Goal: Use online tool/utility: Utilize a website feature to perform a specific function

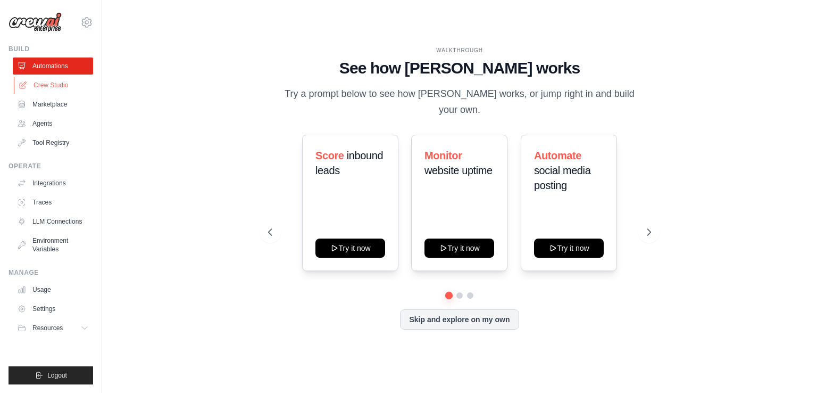
click at [57, 83] on link "Crew Studio" at bounding box center [54, 85] width 80 height 17
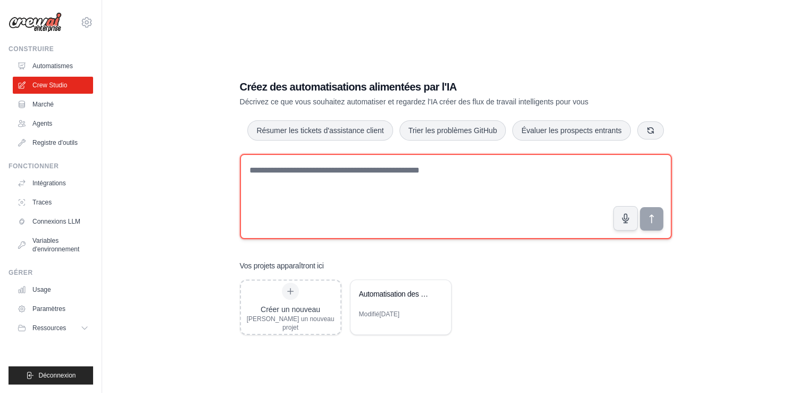
click at [373, 200] on textarea at bounding box center [456, 196] width 432 height 85
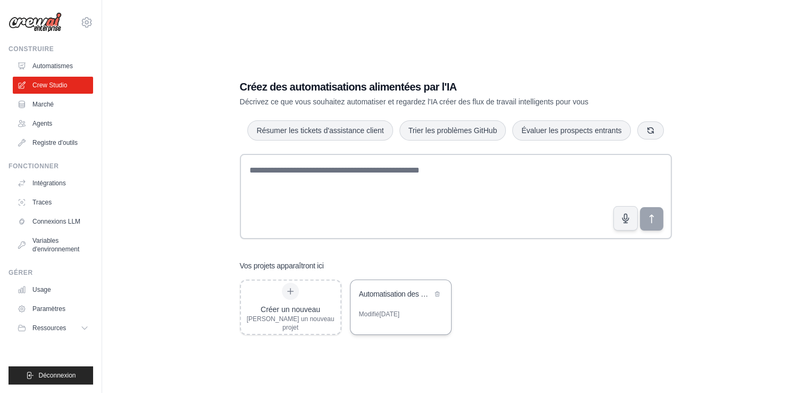
click at [389, 299] on div "Automatisation des e-mails des propriétaires d'entreprise via un e-mail tempora…" at bounding box center [395, 293] width 73 height 11
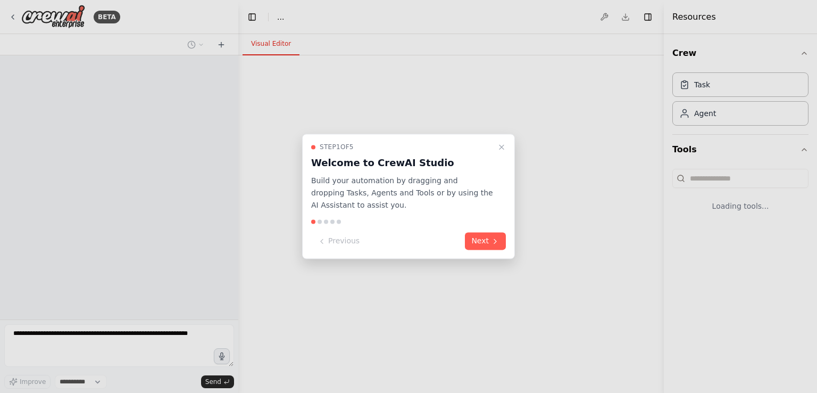
select select "****"
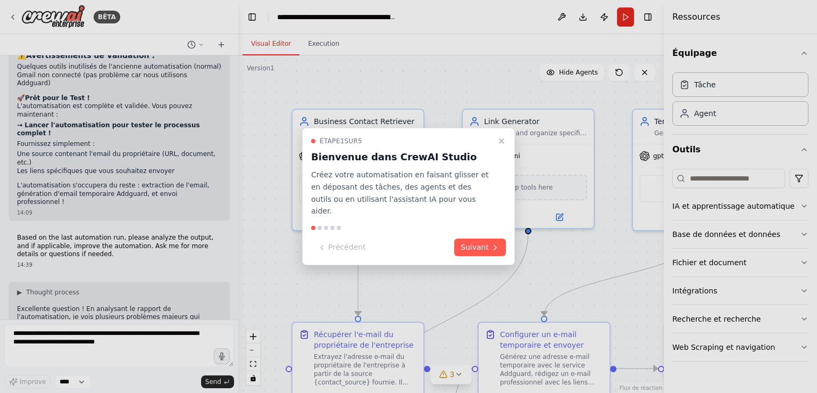
scroll to position [8536, 0]
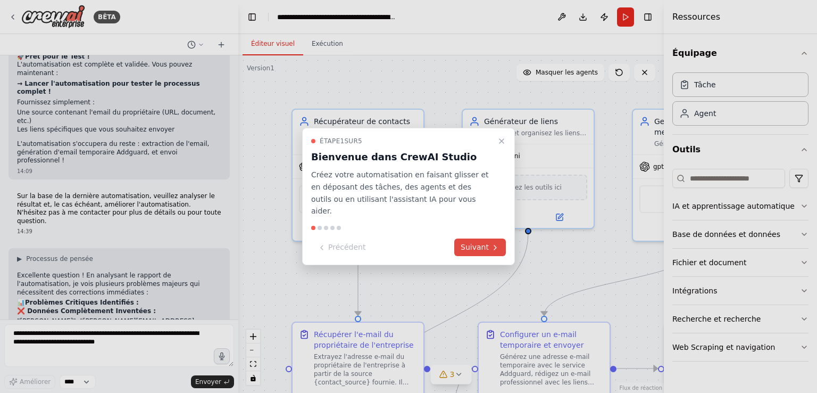
click at [472, 244] on font "Suivant" at bounding box center [475, 247] width 28 height 9
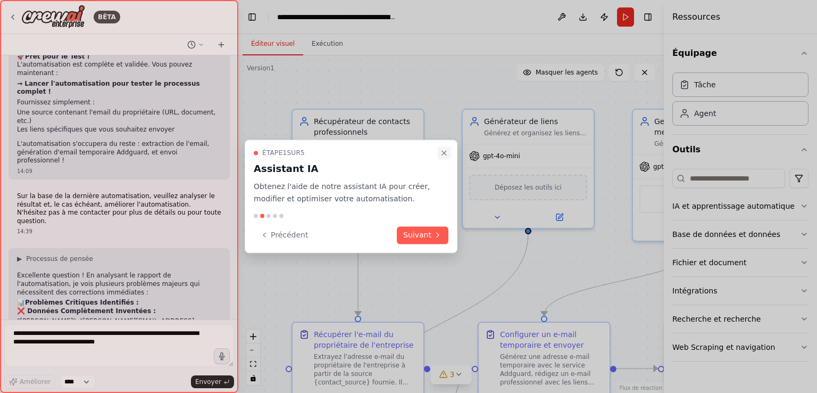
click at [441, 152] on icon "Procédure pas à pas fermée" at bounding box center [444, 152] width 9 height 9
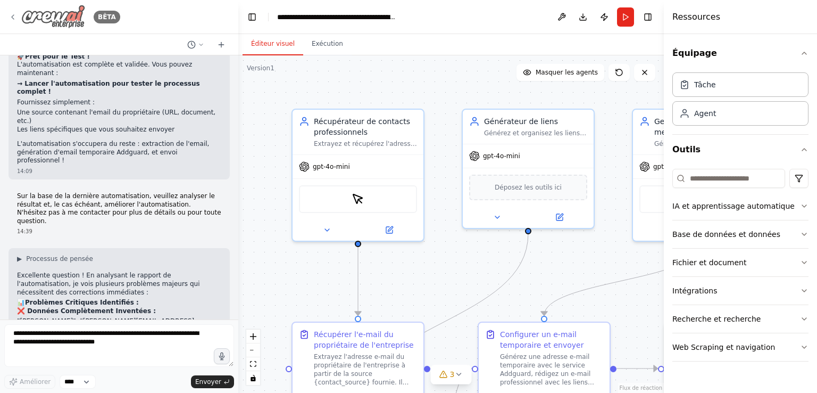
click at [15, 21] on icon at bounding box center [13, 17] width 9 height 9
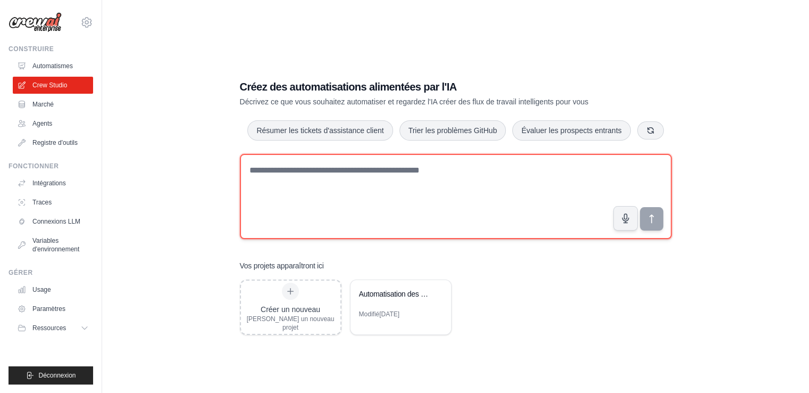
click at [422, 204] on textarea at bounding box center [456, 196] width 432 height 85
click at [333, 212] on textarea at bounding box center [456, 196] width 432 height 85
click at [299, 190] on textarea at bounding box center [456, 196] width 432 height 85
click at [406, 171] on textarea "**********" at bounding box center [456, 196] width 432 height 85
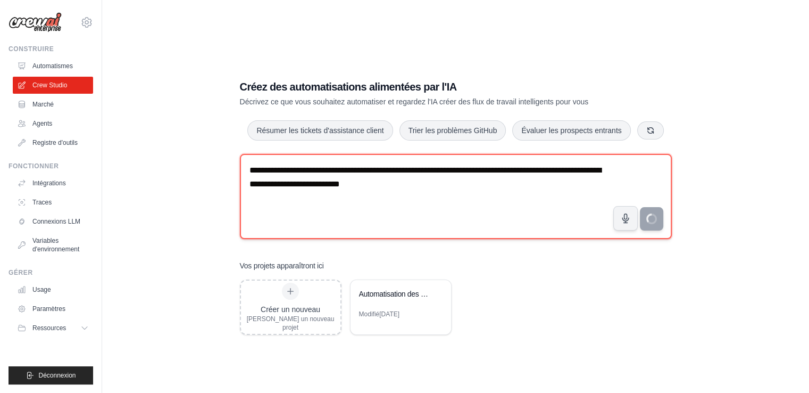
type textarea "**********"
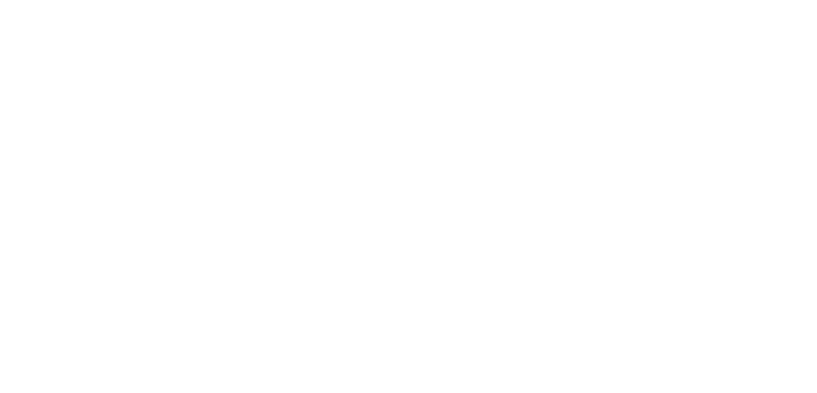
click at [269, 0] on html at bounding box center [408, 0] width 817 height 0
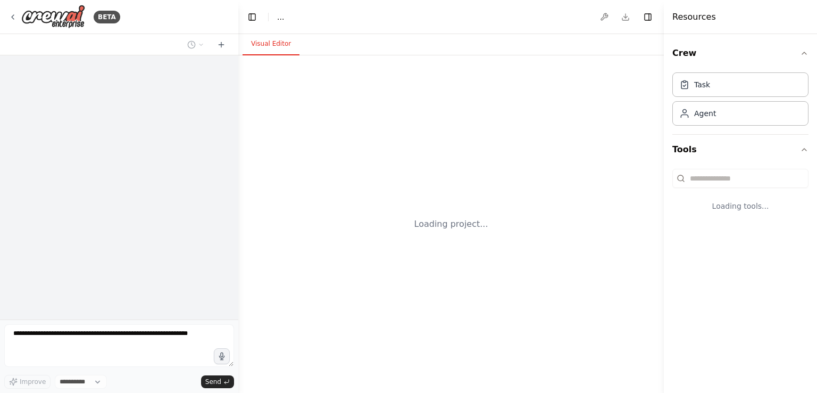
select select "****"
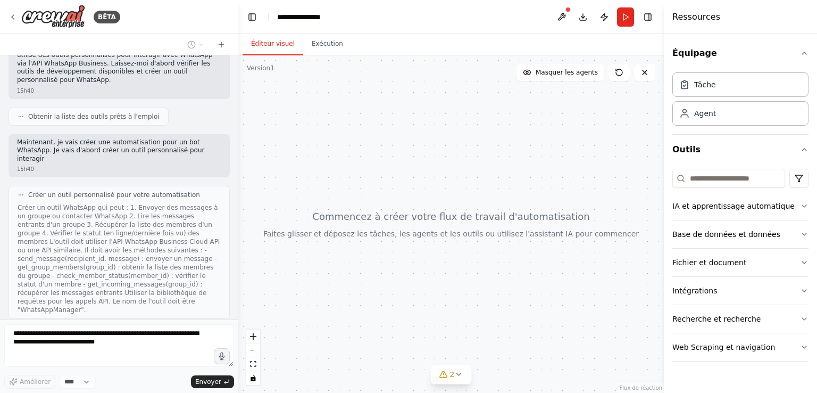
scroll to position [392, 0]
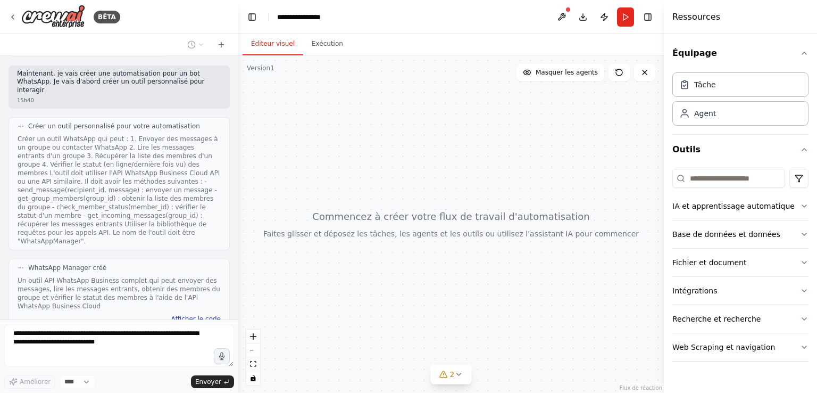
click at [202, 315] on font "Afficher le code" at bounding box center [196, 318] width 50 height 7
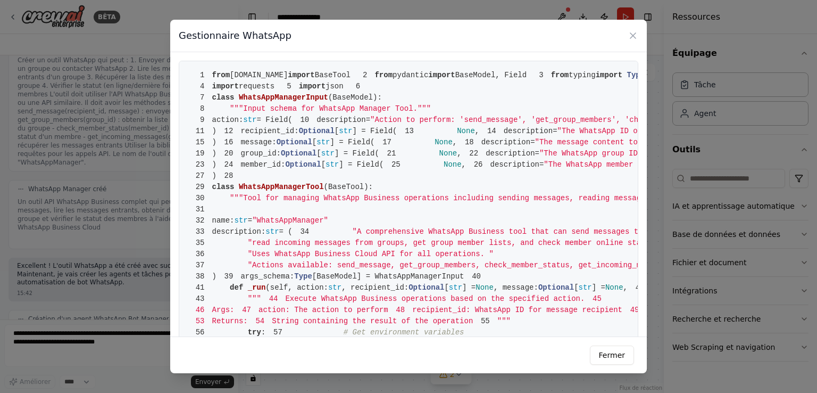
scroll to position [471, 0]
click at [82, 181] on div "Gestionnaire WhatsApp 1 from [DOMAIN_NAME] import BaseTool 2 from pydantic impo…" at bounding box center [408, 196] width 817 height 393
click at [607, 359] on font "Fermer" at bounding box center [612, 355] width 26 height 9
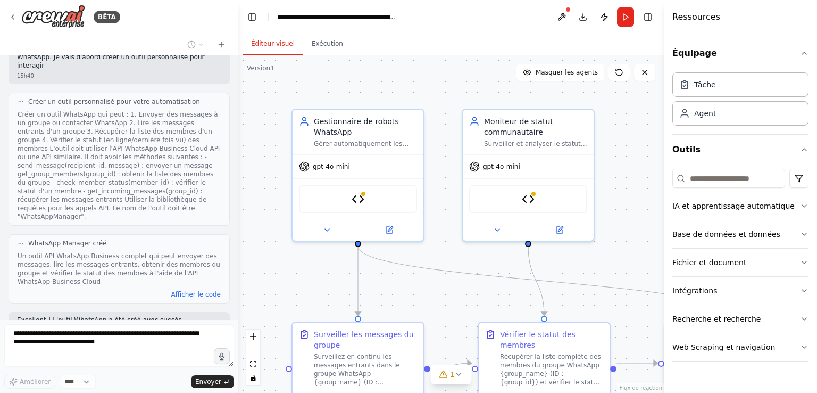
scroll to position [709, 0]
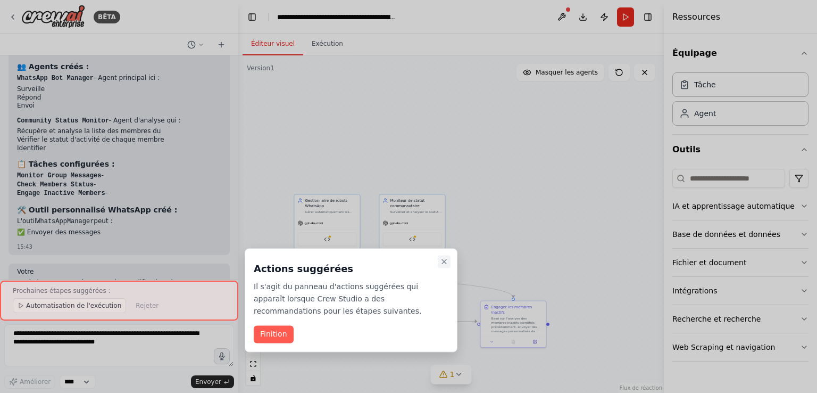
click at [442, 257] on icon "Procédure pas à pas fermée" at bounding box center [444, 261] width 9 height 9
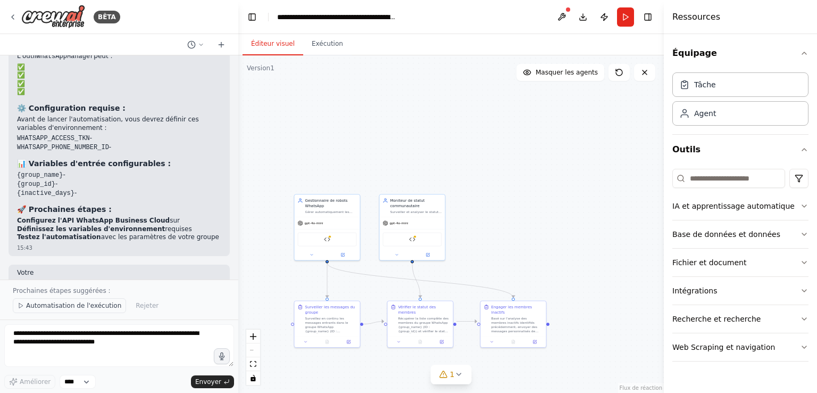
click at [91, 308] on font "Automatisation de l'exécution" at bounding box center [73, 305] width 95 height 7
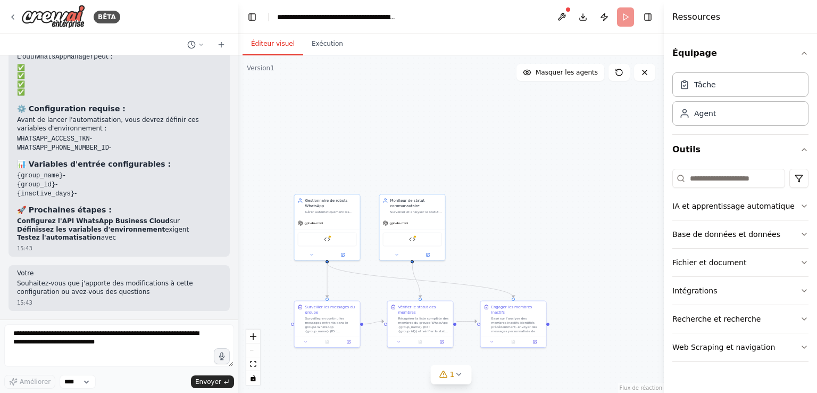
scroll to position [1140, 0]
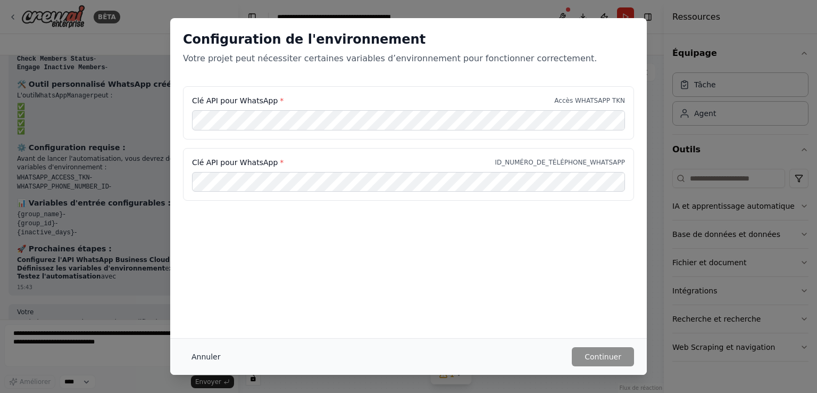
click at [205, 361] on font "Annuler" at bounding box center [206, 356] width 29 height 9
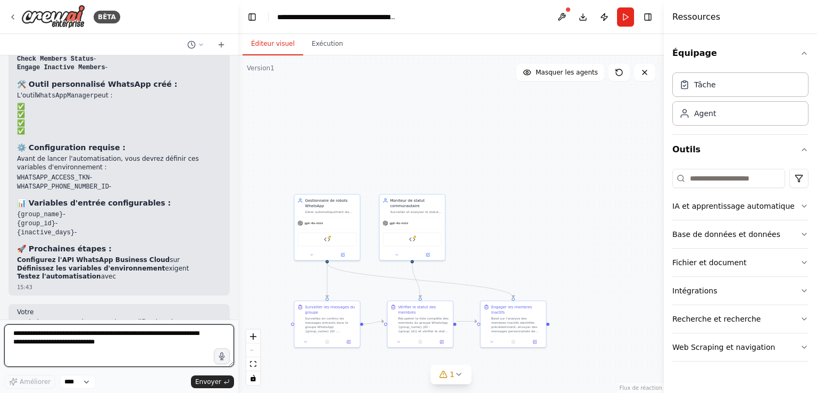
click at [154, 350] on textarea at bounding box center [119, 345] width 230 height 43
drag, startPoint x: 64, startPoint y: 338, endPoint x: 34, endPoint y: 339, distance: 29.8
click at [34, 339] on textarea "**********" at bounding box center [119, 345] width 230 height 43
type textarea "**********"
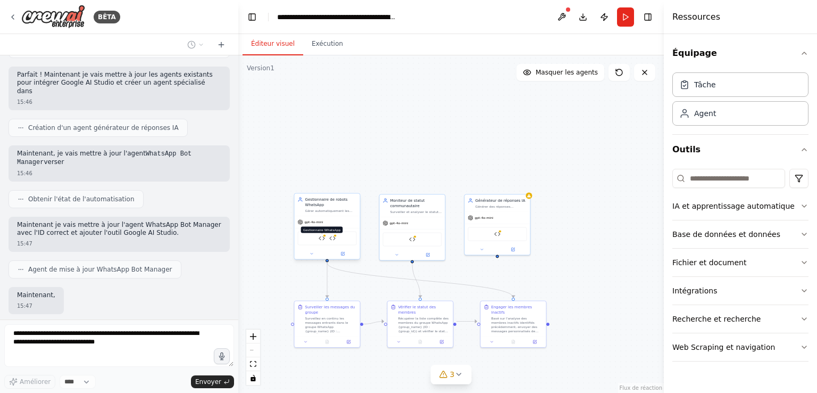
scroll to position [1861, 0]
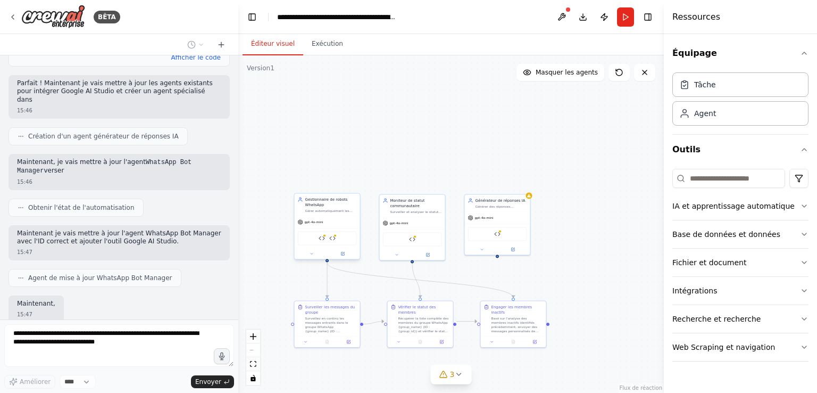
click at [325, 237] on div "Gestionnaire WhatsApp Gestionnaire de studio d'IA Google" at bounding box center [327, 238] width 59 height 14
click at [338, 239] on div "Gestionnaire WhatsApp Gestionnaire de studio d'IA Google" at bounding box center [327, 238] width 59 height 14
click at [328, 239] on div "Gestionnaire WhatsApp Gestionnaire de studio d'IA Google" at bounding box center [327, 238] width 59 height 14
click at [324, 239] on img at bounding box center [322, 238] width 6 height 6
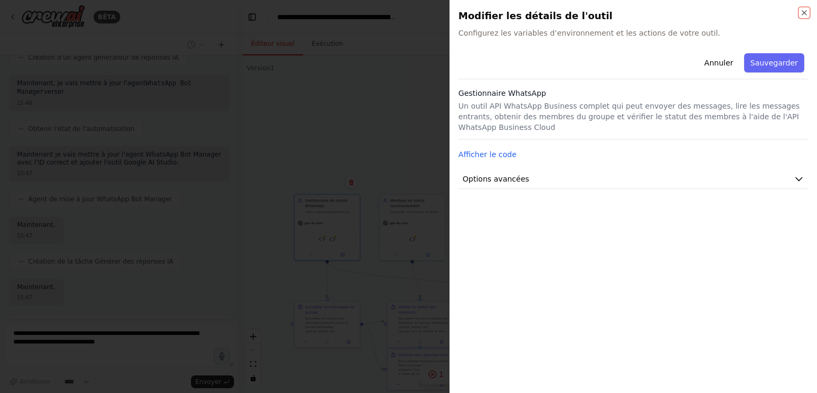
scroll to position [1940, 0]
click at [365, 105] on div at bounding box center [408, 196] width 817 height 393
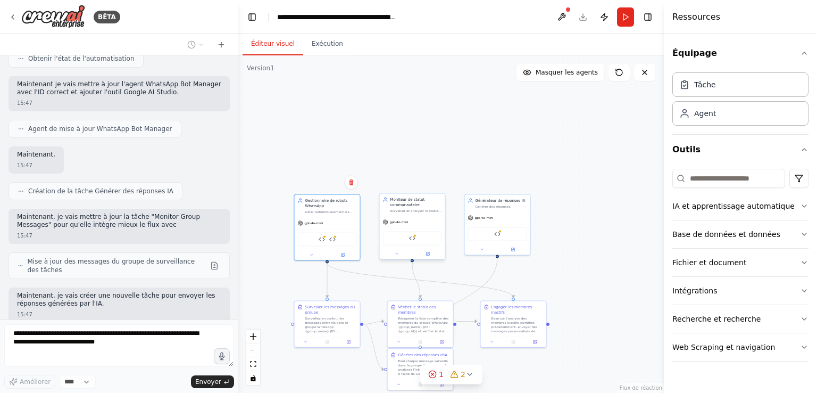
scroll to position [2002, 0]
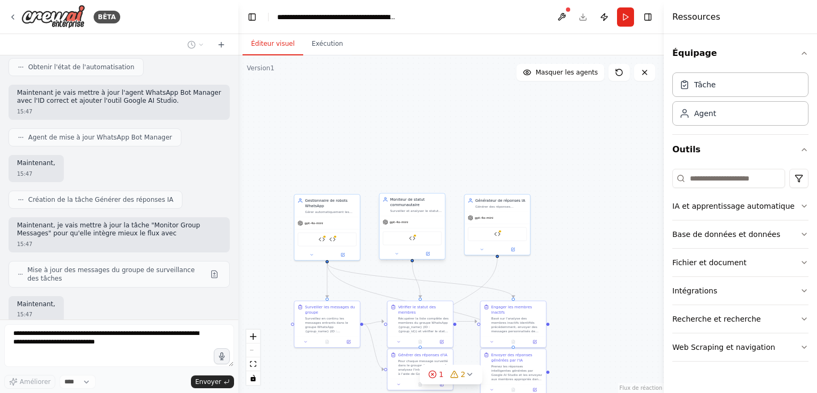
click at [418, 242] on div "Gestionnaire WhatsApp" at bounding box center [412, 238] width 59 height 14
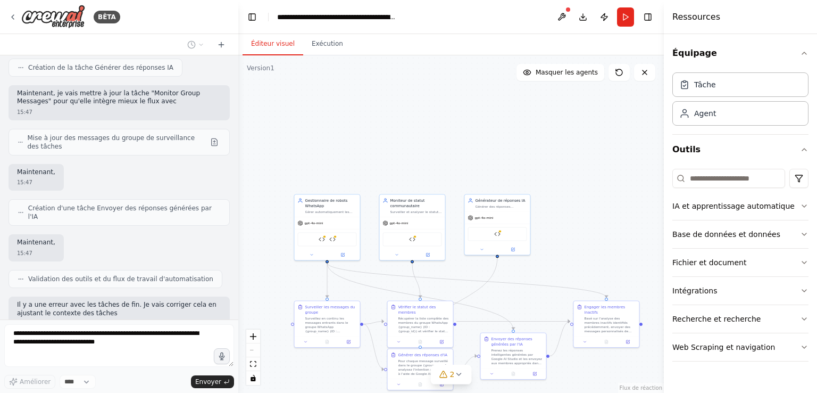
scroll to position [2138, 0]
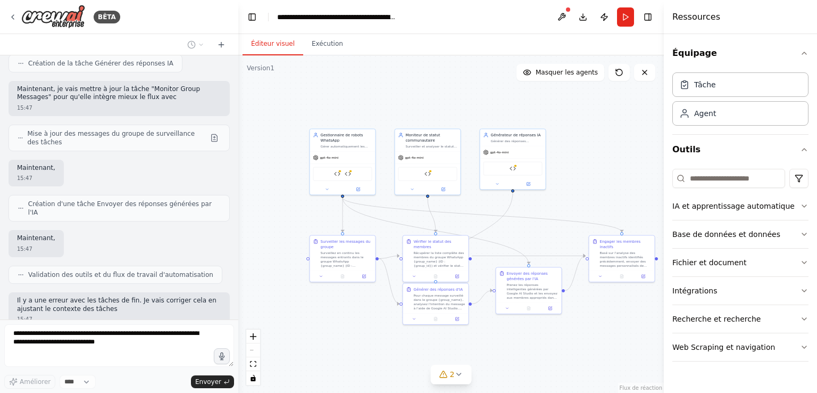
drag, startPoint x: 577, startPoint y: 224, endPoint x: 592, endPoint y: 159, distance: 67.2
click at [592, 159] on div ".deletable-edge-delete-btn { width: 20px; height: 20px; border: 0px solid #ffff…" at bounding box center [451, 223] width 426 height 337
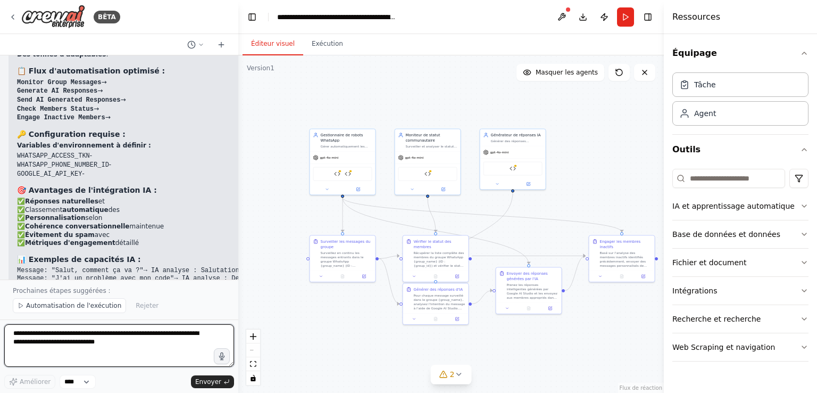
scroll to position [2623, 0]
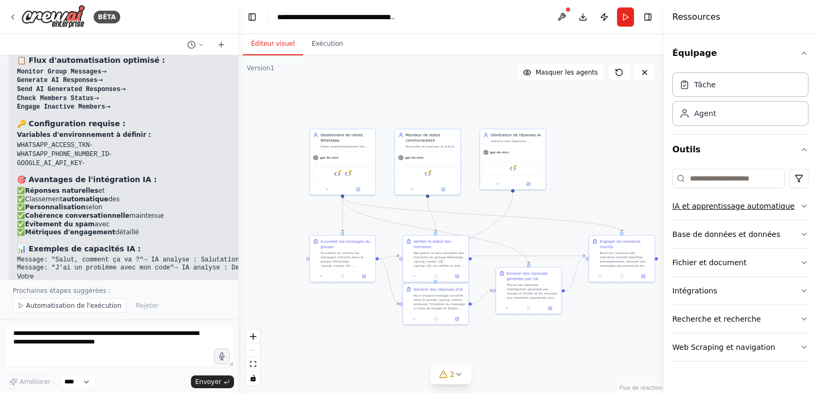
click at [799, 210] on button "IA et apprentissage automatique" at bounding box center [740, 206] width 136 height 28
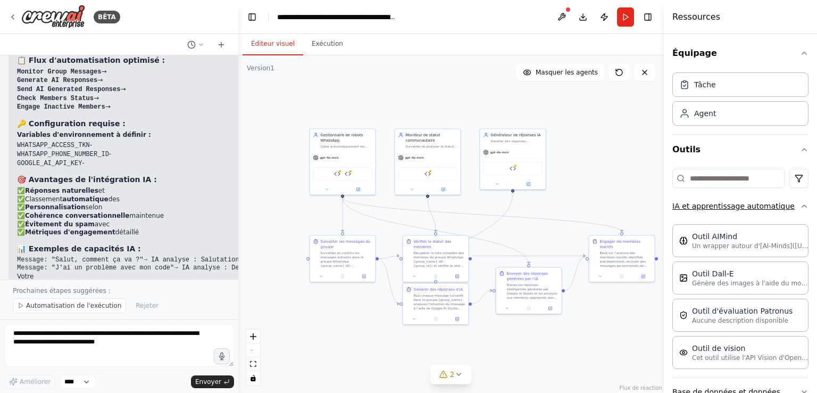
click at [799, 210] on button "IA et apprentissage automatique" at bounding box center [740, 206] width 136 height 28
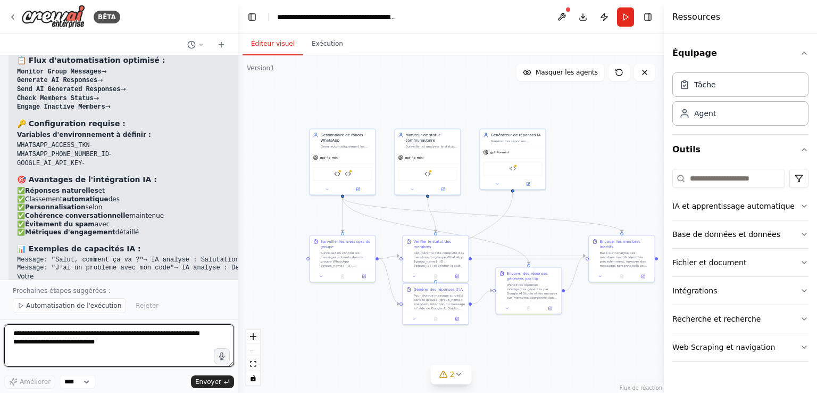
click at [49, 351] on textarea at bounding box center [119, 345] width 230 height 43
click at [164, 337] on textarea at bounding box center [119, 345] width 230 height 43
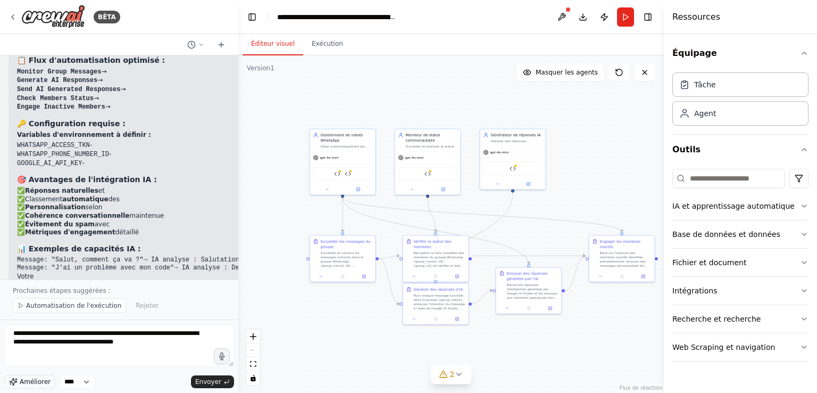
click at [26, 383] on font "Améliorer" at bounding box center [35, 381] width 31 height 7
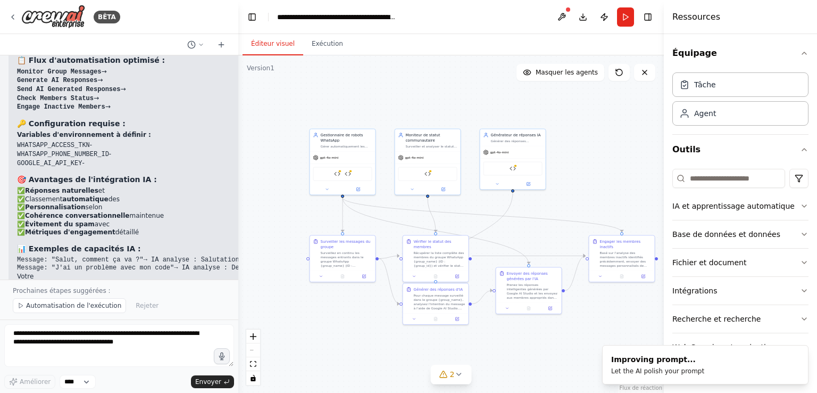
type textarea "**********"
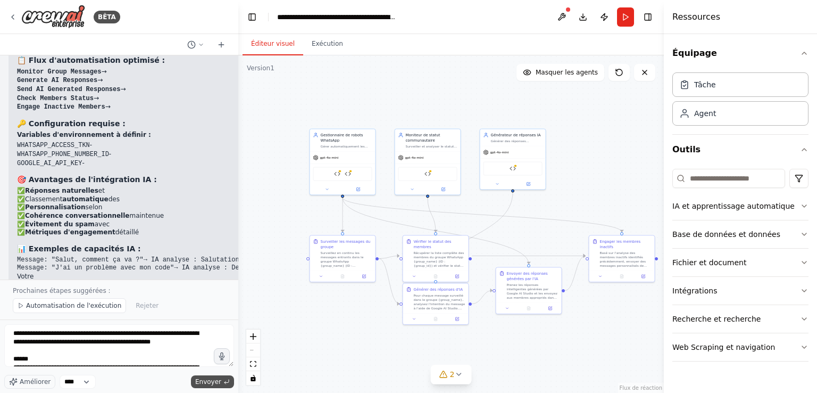
click at [215, 376] on button "Envoyer" at bounding box center [212, 381] width 43 height 13
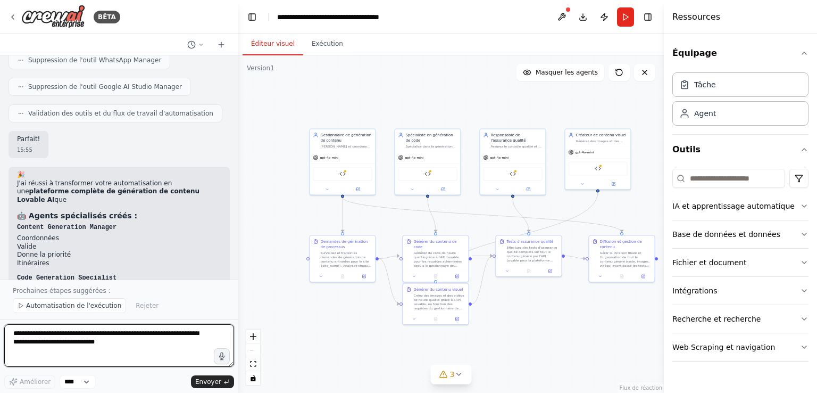
scroll to position [4403, 0]
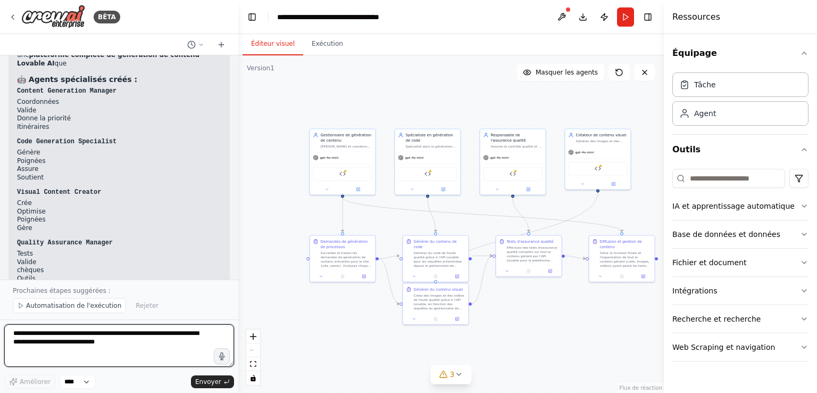
click at [110, 342] on textarea at bounding box center [119, 345] width 230 height 43
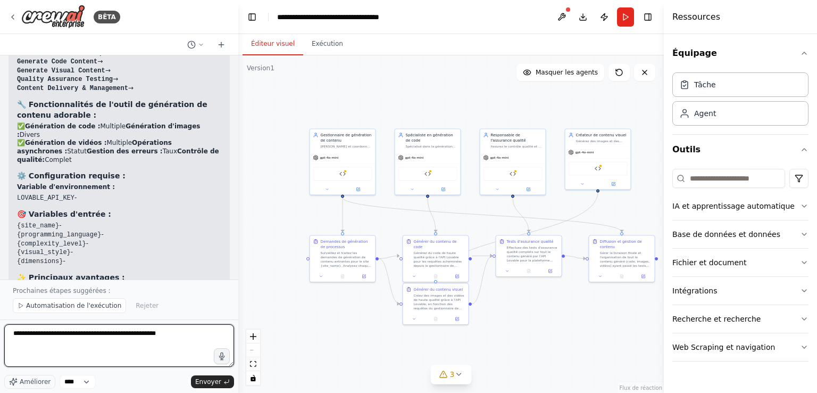
scroll to position [4778, 0]
type textarea "**********"
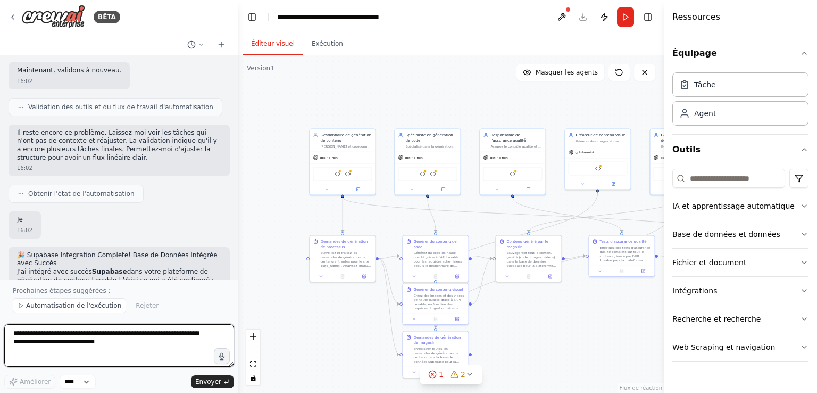
scroll to position [6932, 0]
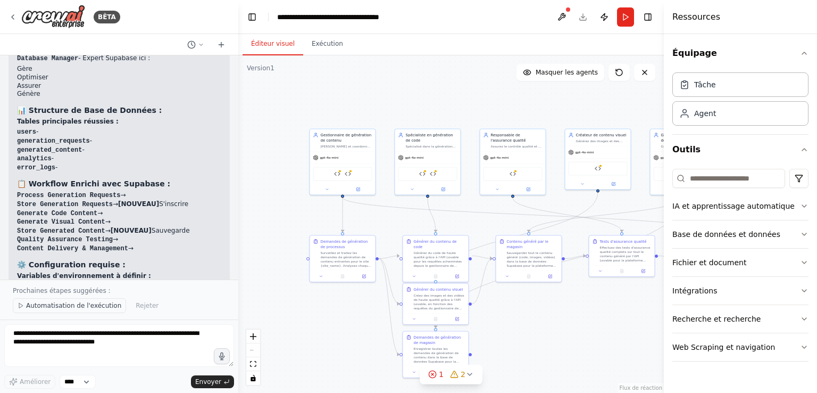
click at [73, 311] on button "Automatisation de l'exécution" at bounding box center [69, 305] width 113 height 15
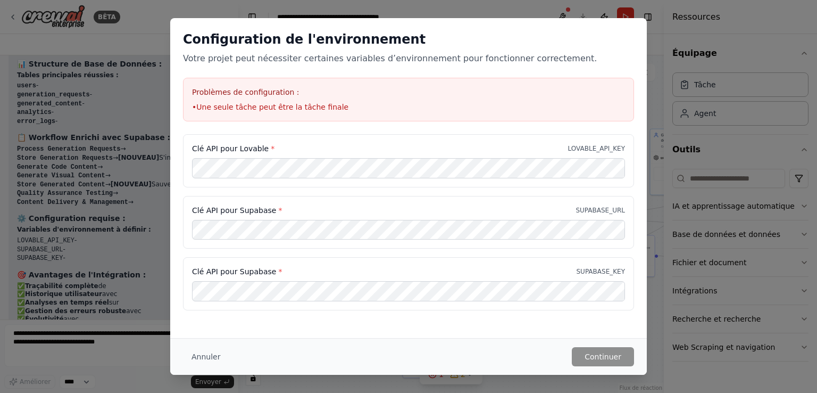
scroll to position [7284, 0]
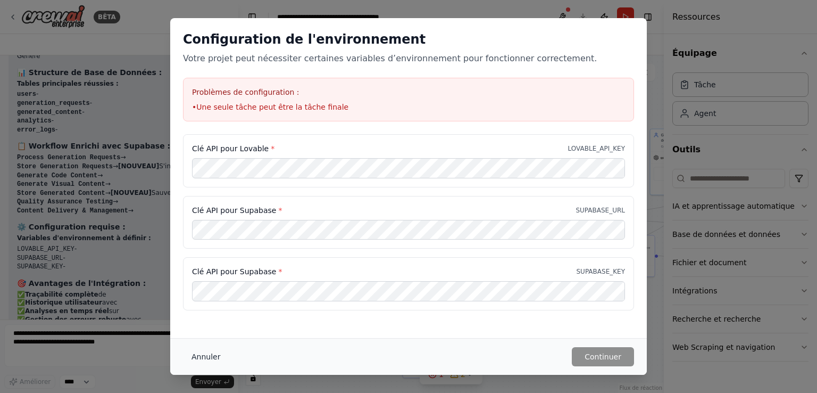
click at [196, 354] on font "Annuler" at bounding box center [206, 356] width 29 height 9
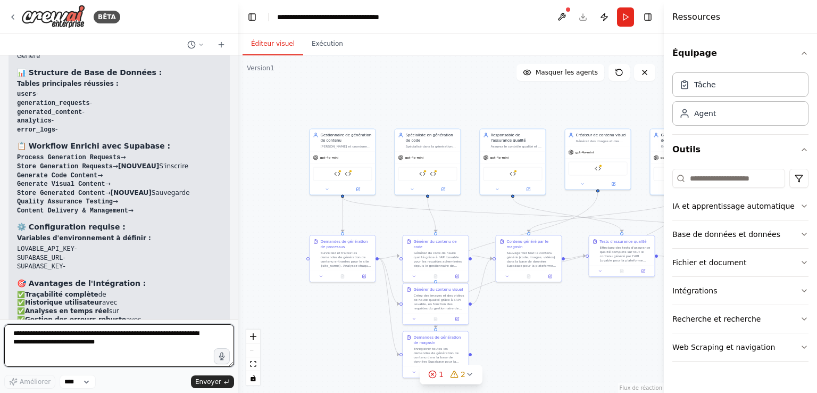
click at [101, 339] on textarea at bounding box center [119, 345] width 230 height 43
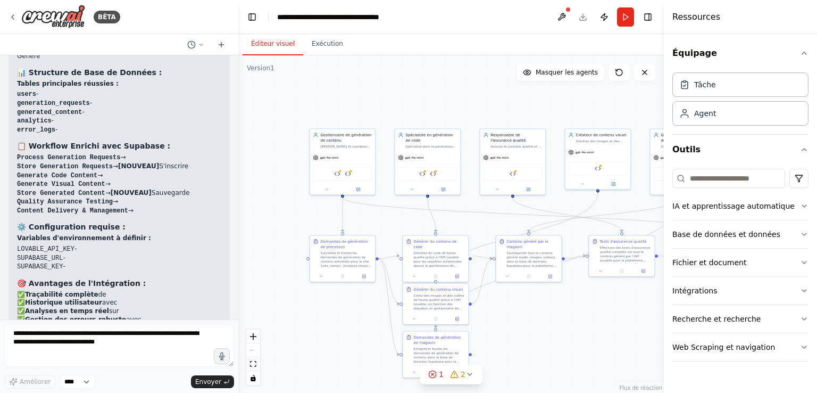
click at [196, 318] on div "créer un agent ia qui répond aux messages de groupes WhatsApp et qui est capabl…" at bounding box center [119, 187] width 238 height 264
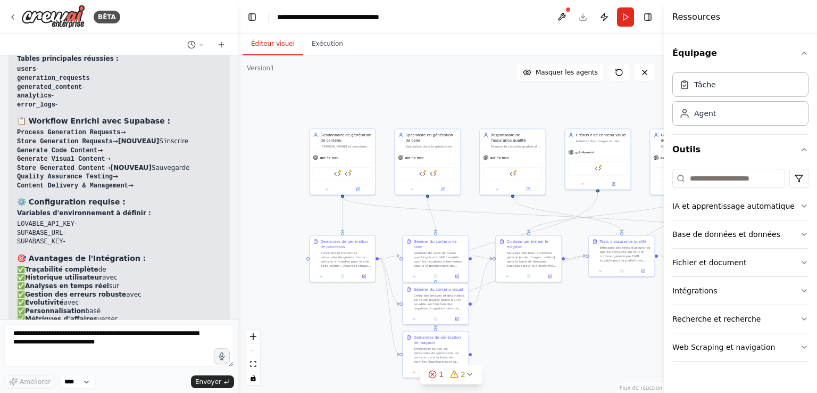
click at [235, 312] on div "BÊTA créer un agent ia qui répond aux messages de groupes WhatsApp et qui est c…" at bounding box center [408, 196] width 817 height 393
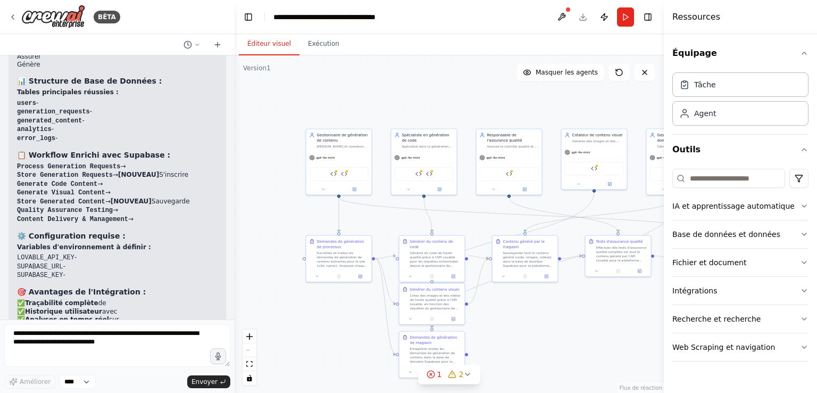
click at [230, 307] on div at bounding box center [232, 196] width 4 height 393
click at [171, 347] on textarea at bounding box center [117, 345] width 226 height 43
click at [115, 338] on textarea at bounding box center [117, 345] width 226 height 43
click at [625, 13] on button "Run" at bounding box center [625, 16] width 17 height 19
